Goal: Task Accomplishment & Management: Complete application form

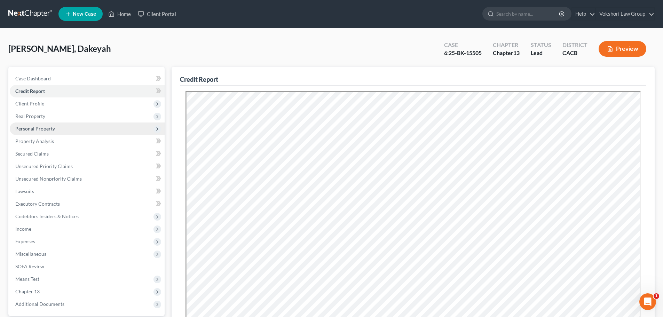
click at [38, 128] on span "Personal Property" at bounding box center [35, 129] width 40 height 6
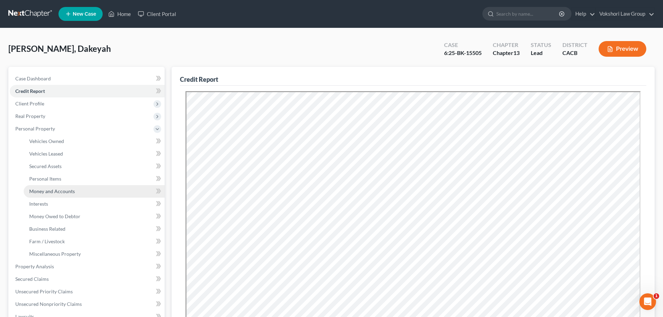
click at [55, 188] on link "Money and Accounts" at bounding box center [94, 191] width 141 height 13
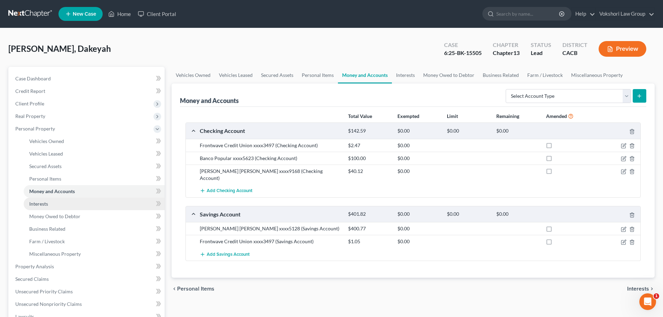
click at [44, 204] on span "Interests" at bounding box center [38, 204] width 19 height 6
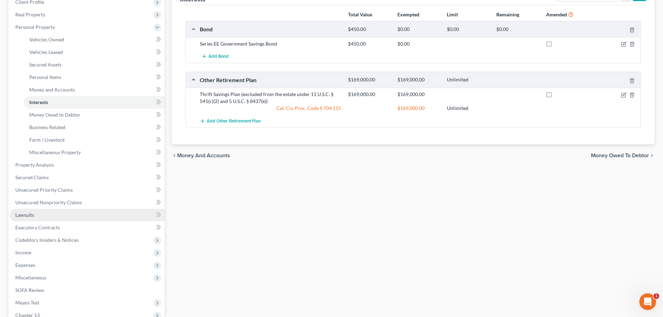
scroll to position [104, 0]
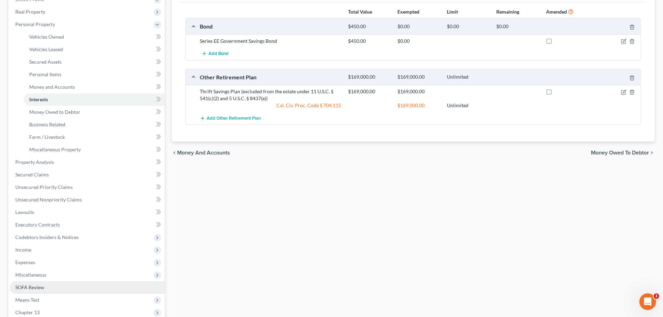
click at [42, 288] on span "SOFA Review" at bounding box center [29, 288] width 29 height 6
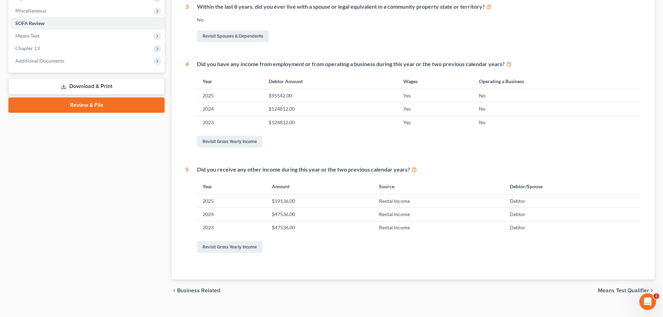
scroll to position [244, 0]
click at [622, 289] on span "Means Test Qualifier" at bounding box center [623, 291] width 51 height 6
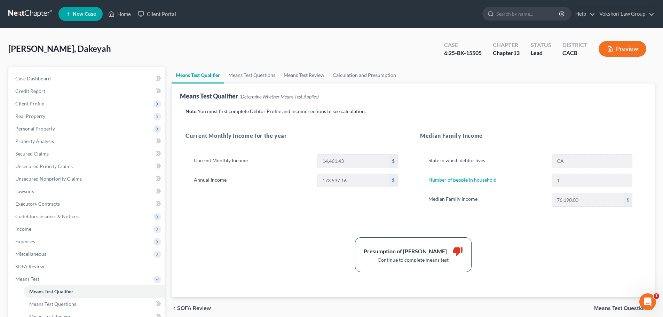
click at [625, 310] on span "Means Test Questions" at bounding box center [621, 309] width 55 height 6
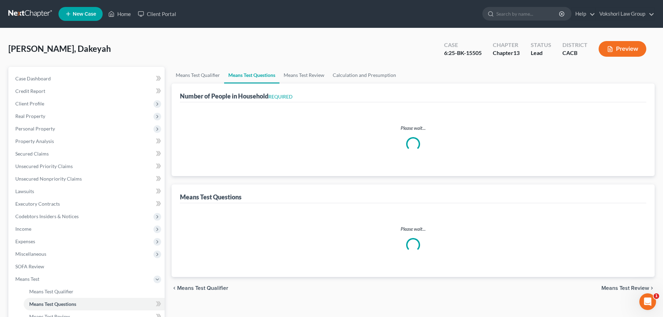
select select "0"
select select "60"
select select "0"
select select "60"
select select "0"
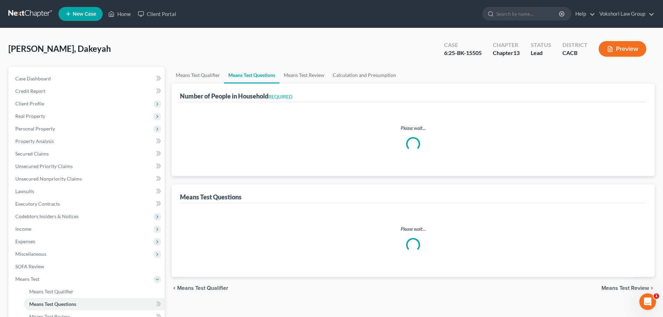
select select "60"
select select "1"
select select "60"
select select "0"
select select "60"
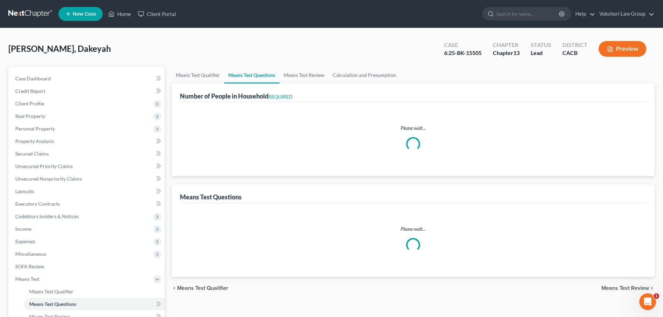
select select "1"
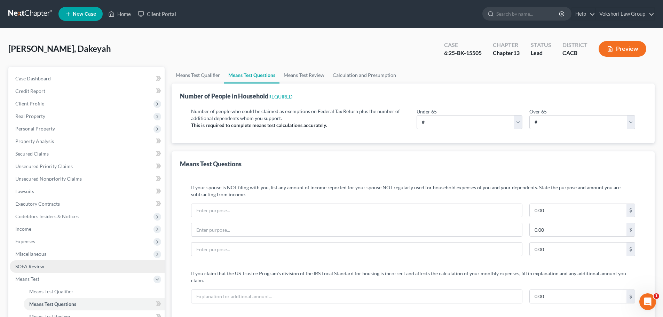
click at [36, 265] on span "SOFA Review" at bounding box center [29, 267] width 29 height 6
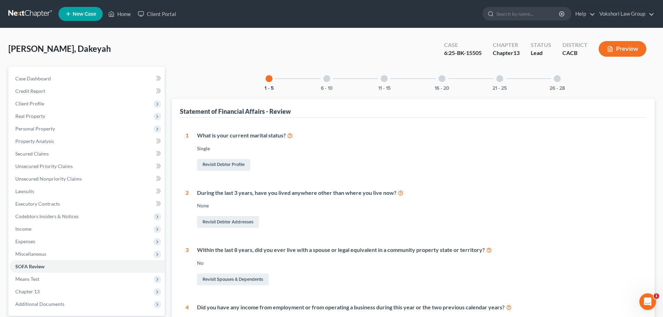
click at [325, 79] on div at bounding box center [327, 78] width 7 height 7
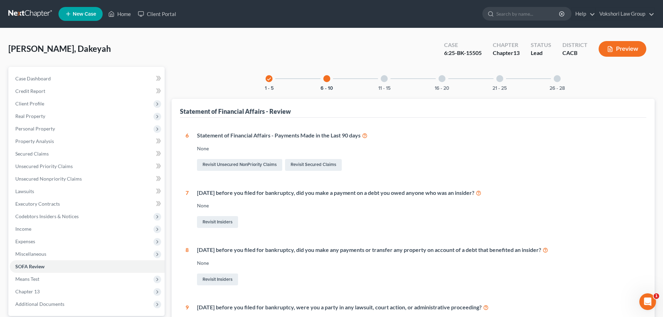
click at [384, 77] on div at bounding box center [384, 78] width 7 height 7
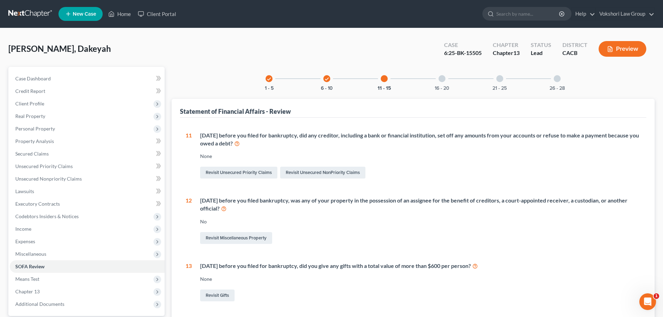
click at [441, 78] on div at bounding box center [442, 78] width 7 height 7
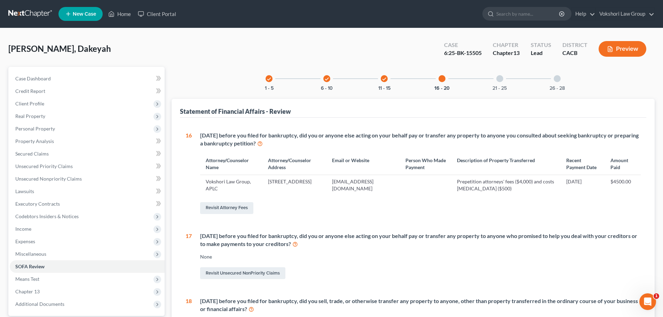
click at [500, 78] on div at bounding box center [500, 78] width 7 height 7
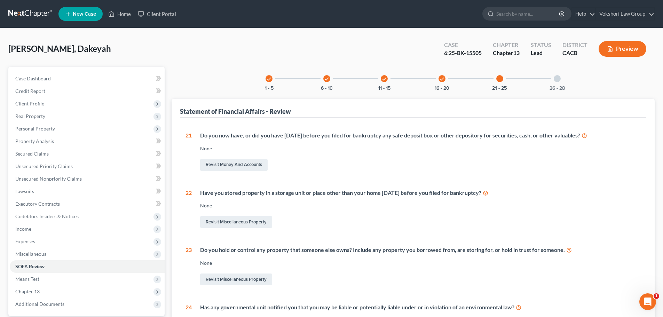
click at [557, 78] on div at bounding box center [557, 78] width 7 height 7
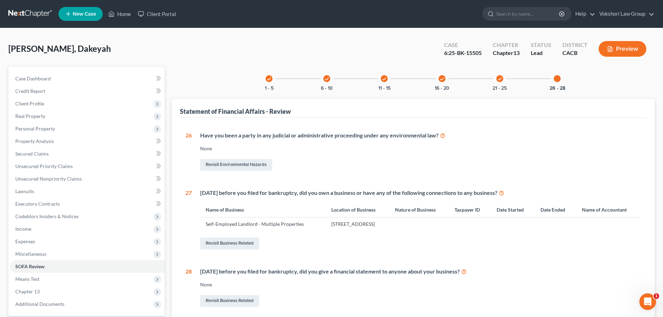
click at [443, 79] on icon "check" at bounding box center [442, 79] width 5 height 5
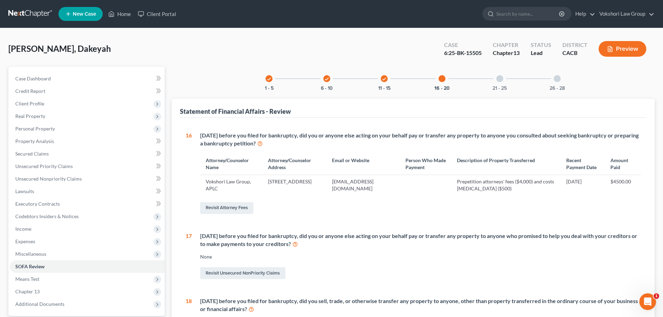
drag, startPoint x: 202, startPoint y: 235, endPoint x: 321, endPoint y: 242, distance: 119.7
click at [321, 242] on div "[DATE] before you filed for bankruptcy, did you or anyone else acting on your b…" at bounding box center [420, 240] width 441 height 16
copy div "[DATE] before you filed for bankruptcy, did you or anyone else acting on your b…"
click at [359, 268] on div "Revisit Unsecured NonPriority Claims" at bounding box center [420, 273] width 441 height 15
